Goal: Find specific page/section: Find specific page/section

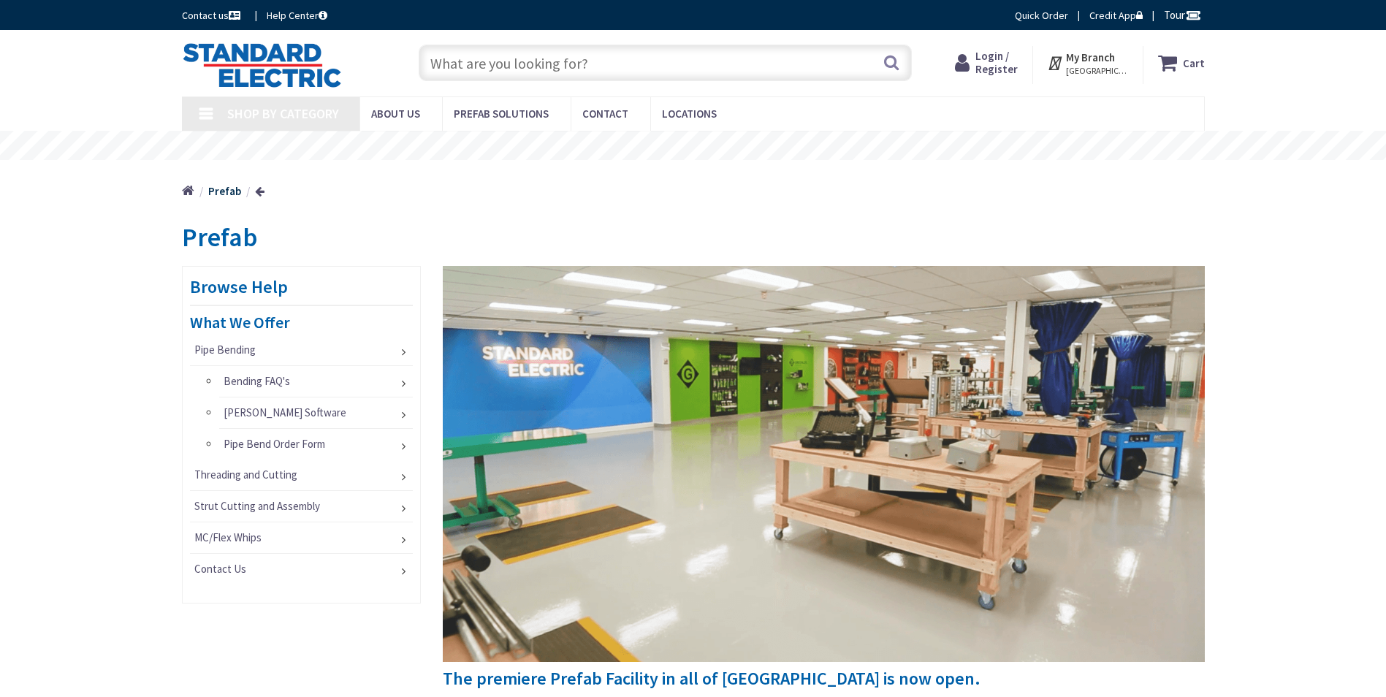
type input "[PERSON_NAME] & [PERSON_NAME], [GEOGRAPHIC_DATA], [GEOGRAPHIC_DATA]"
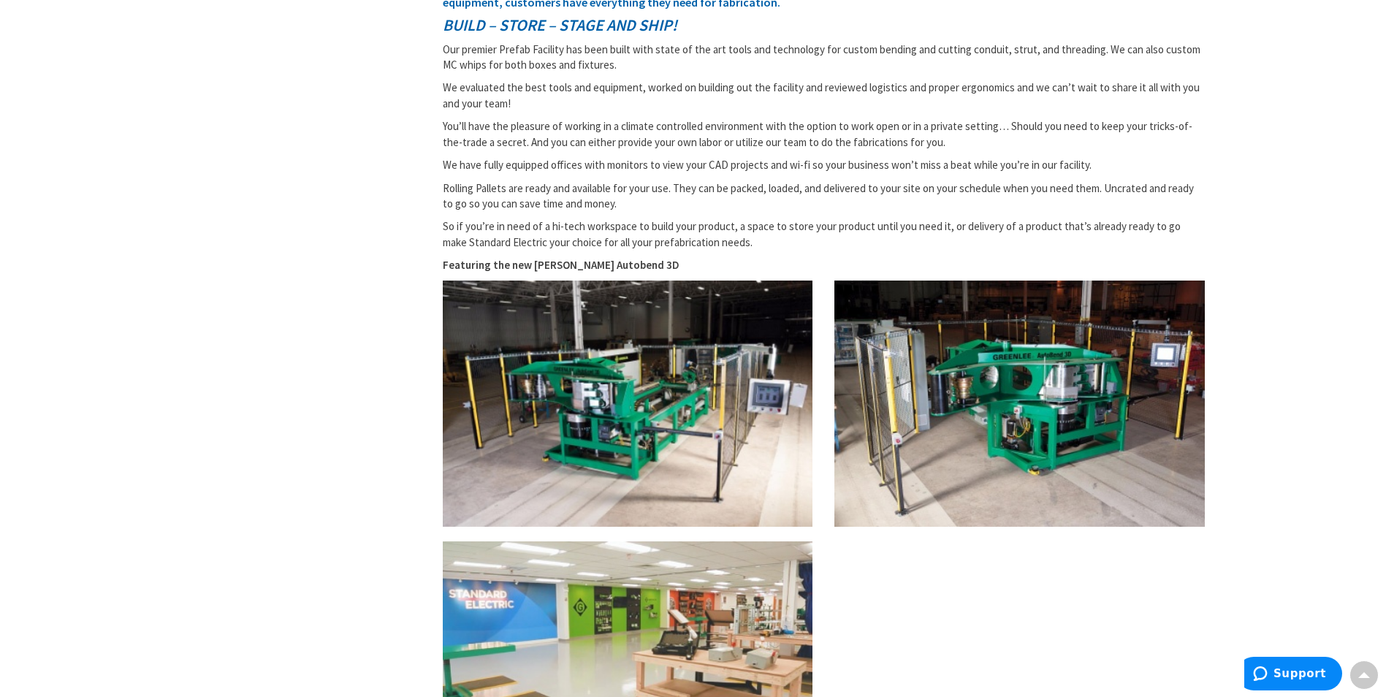
scroll to position [731, 0]
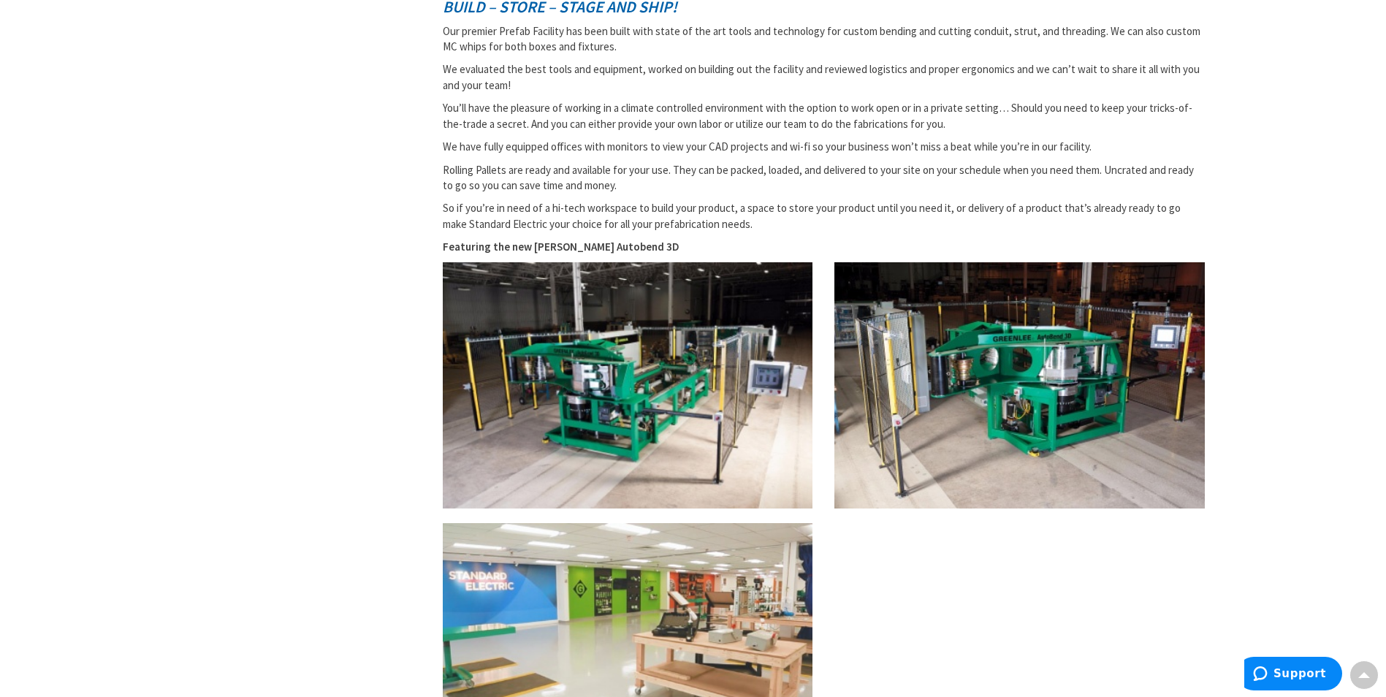
click at [620, 381] on img at bounding box center [628, 385] width 370 height 247
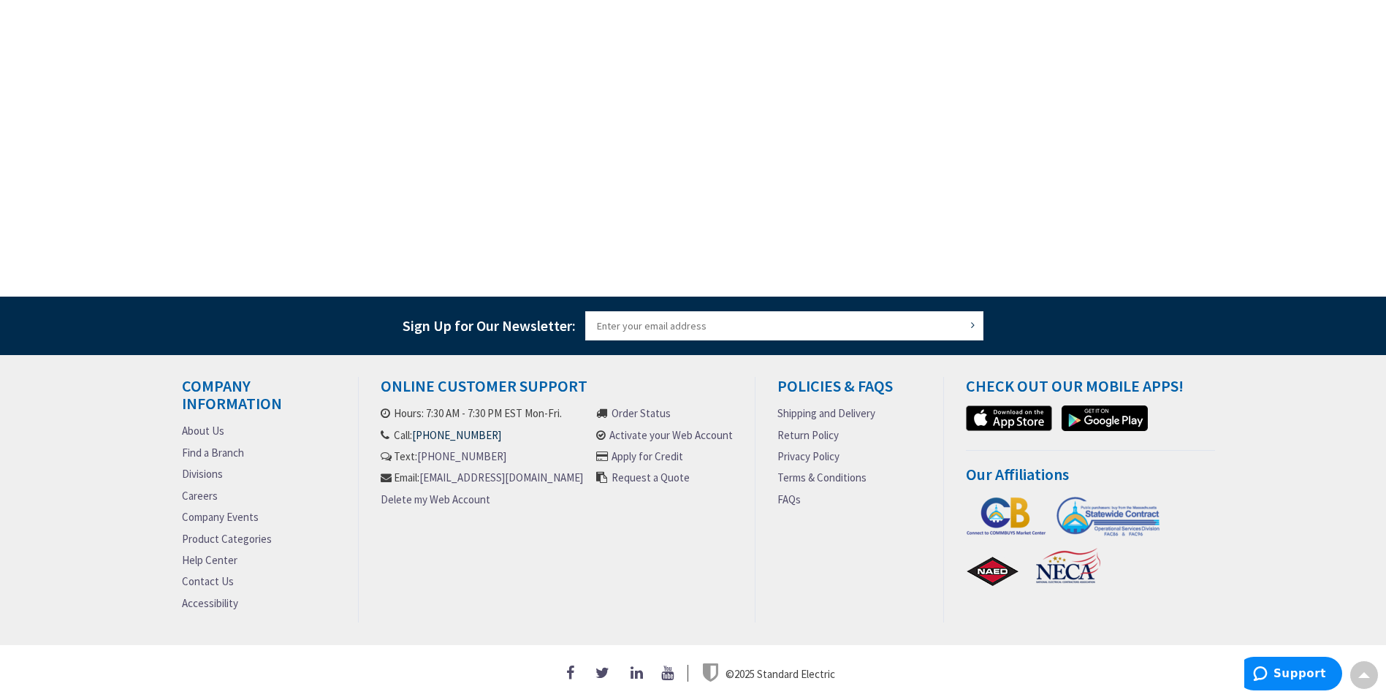
scroll to position [1554, 0]
click at [229, 447] on link "Find a Branch" at bounding box center [213, 452] width 62 height 15
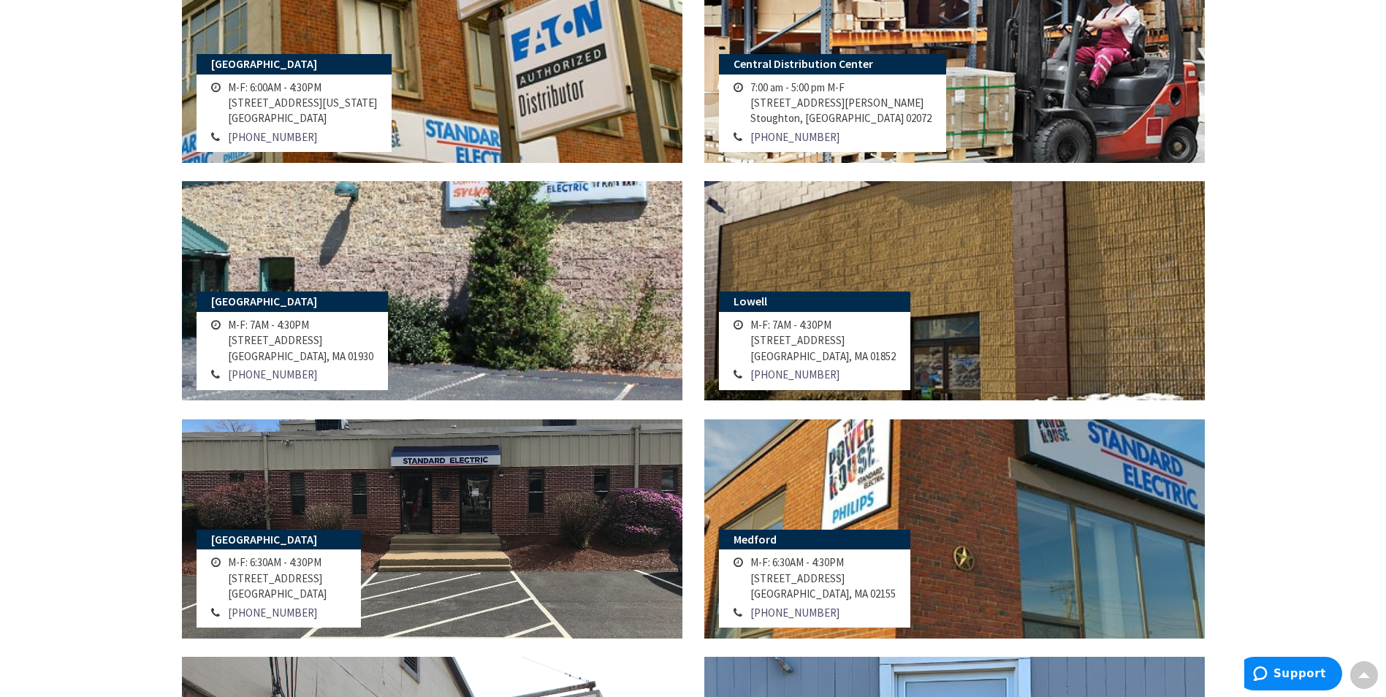
scroll to position [129, 0]
